Goal: Task Accomplishment & Management: Manage account settings

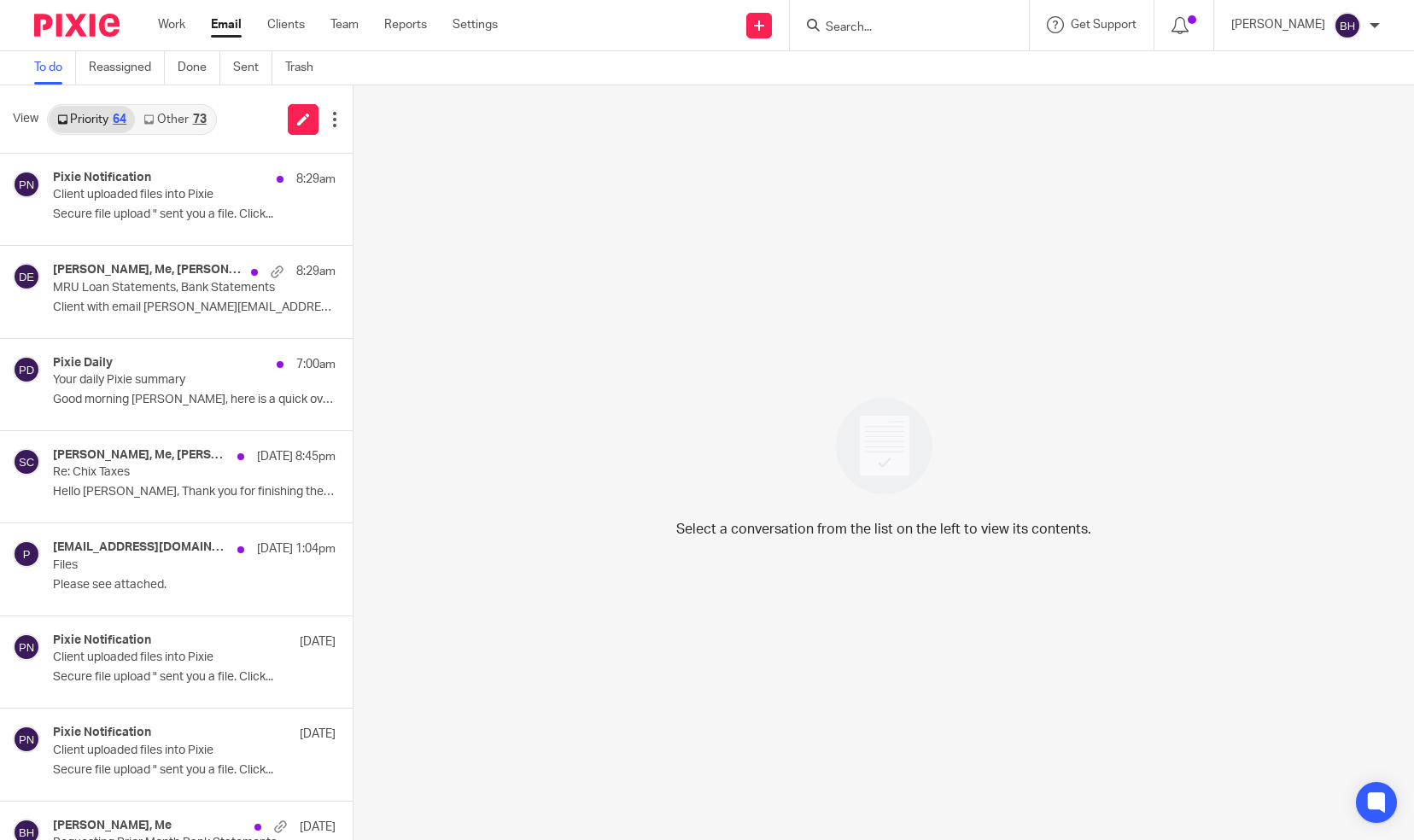
click at [189, 119] on link "Other 73" at bounding box center [175, 119] width 79 height 27
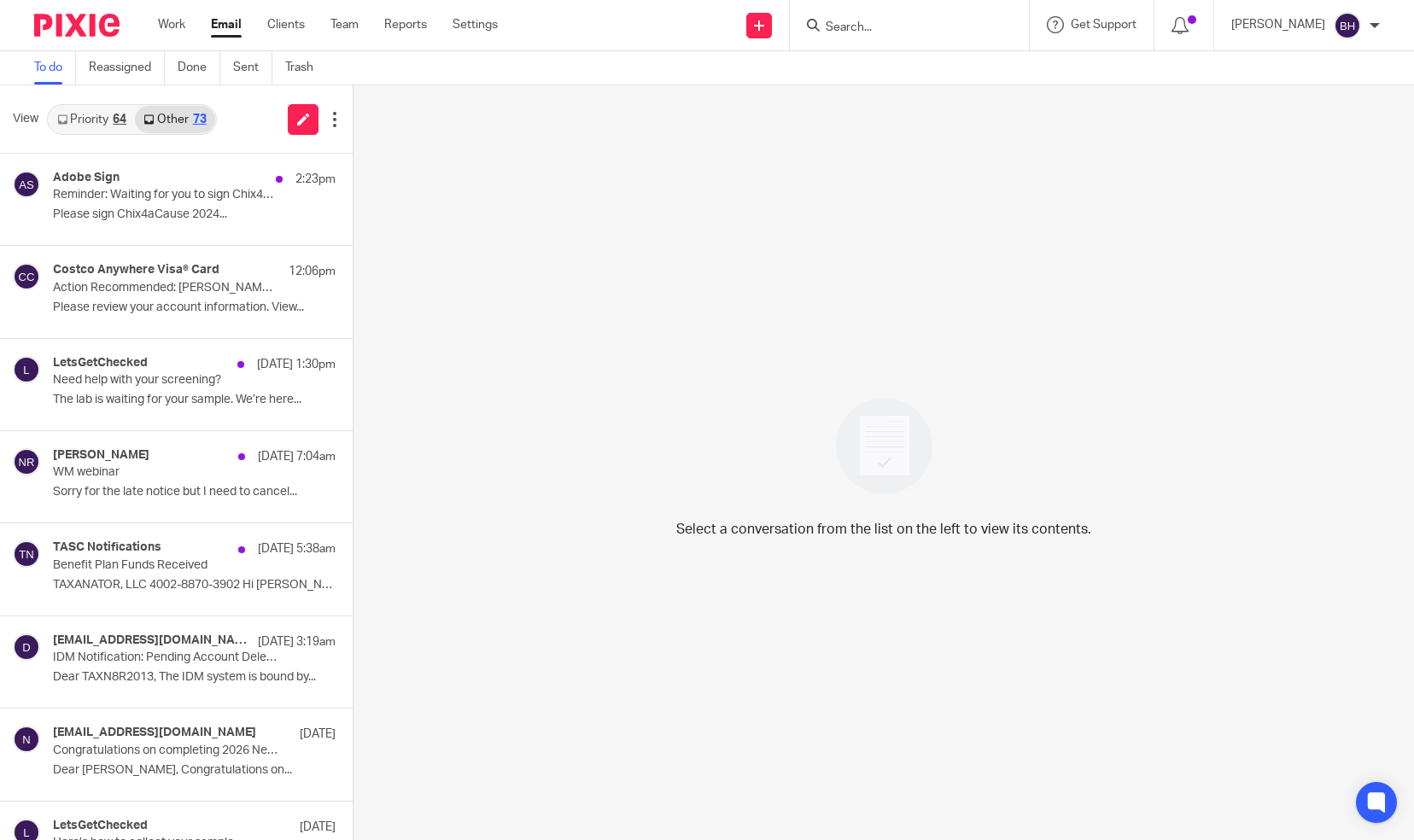
click at [92, 117] on link "Priority 64" at bounding box center [92, 119] width 87 height 27
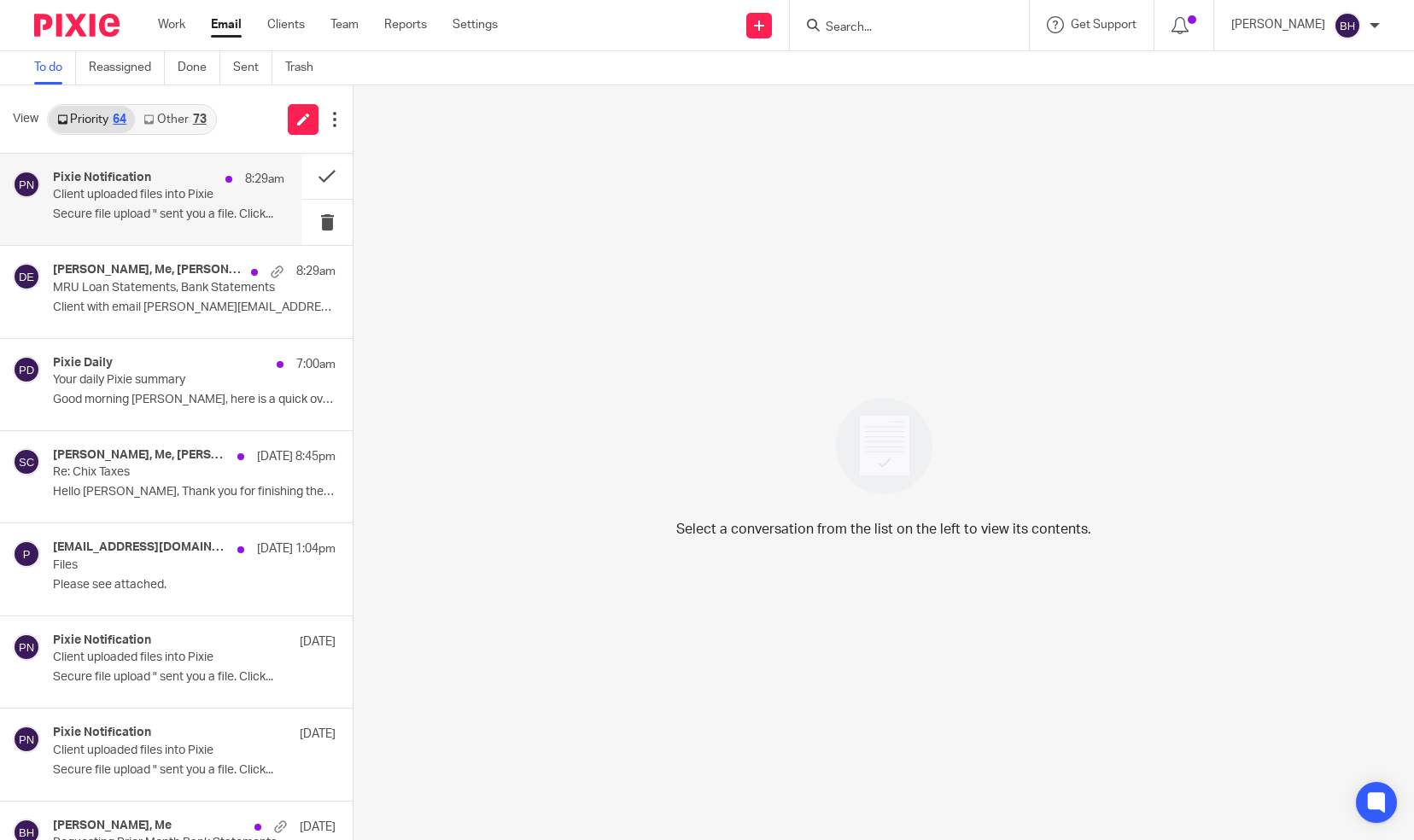
click at [113, 185] on h4 "Pixie Notification" at bounding box center [102, 178] width 98 height 14
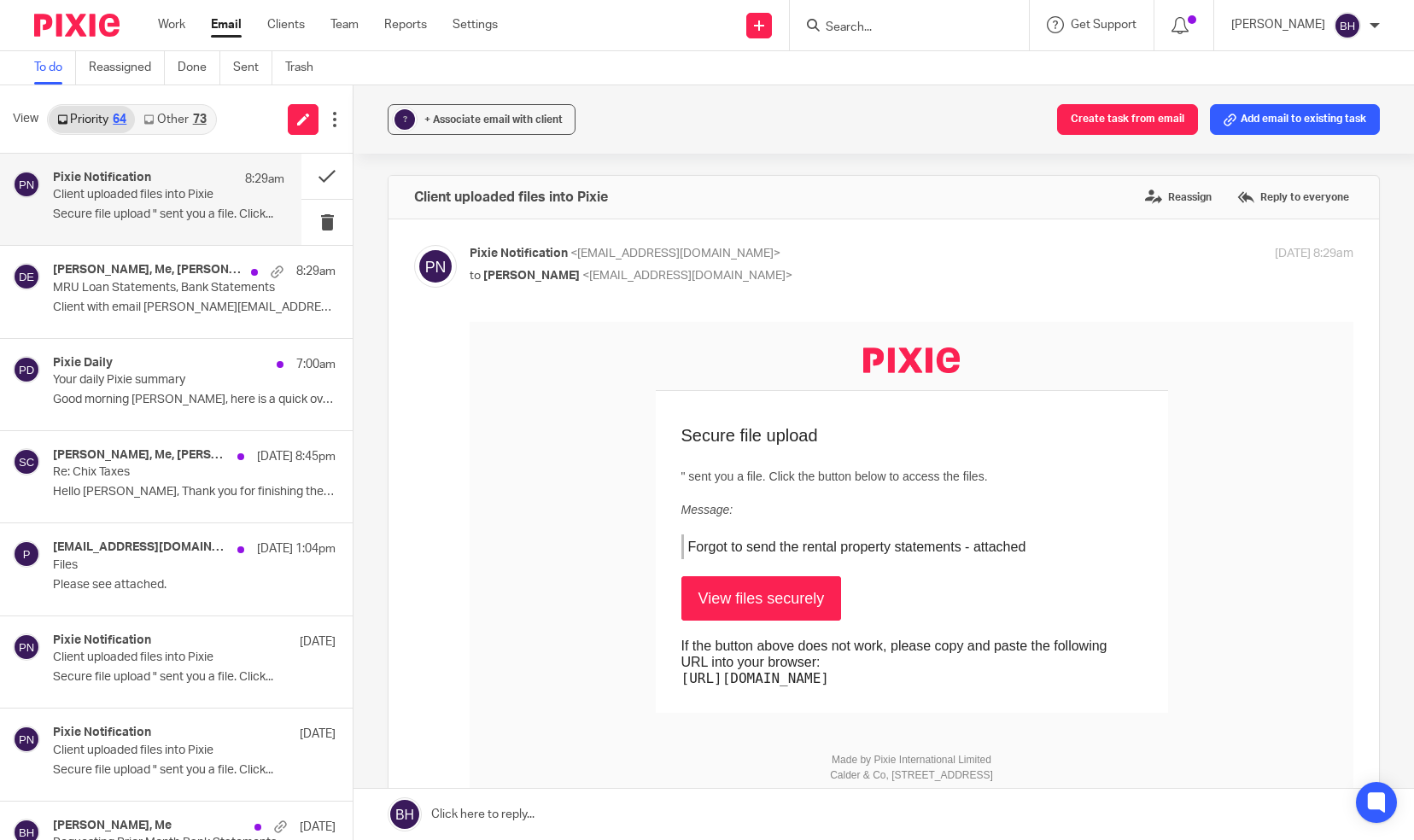
click at [1348, 25] on img at bounding box center [1347, 25] width 27 height 27
click at [1312, 117] on span "Logout" at bounding box center [1301, 118] width 39 height 12
